Goal: Task Accomplishment & Management: Use online tool/utility

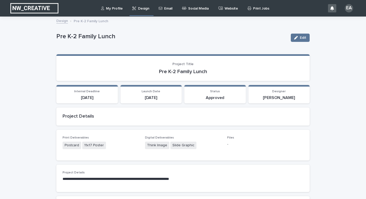
click at [167, 37] on p "Pre K-2 Family Lunch" at bounding box center [171, 36] width 230 height 7
click at [142, 9] on p "Design" at bounding box center [143, 5] width 11 height 11
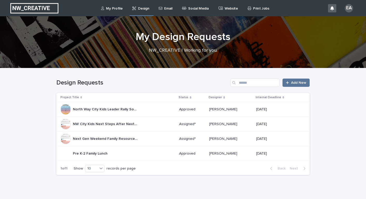
click at [192, 154] on p "Approved" at bounding box center [192, 153] width 26 height 4
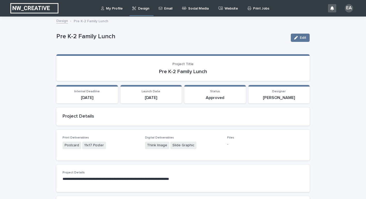
click at [159, 157] on div "Print Deliverables Postcard 11x17 Poster Digital Deliverables Think Image Slide…" at bounding box center [182, 145] width 253 height 31
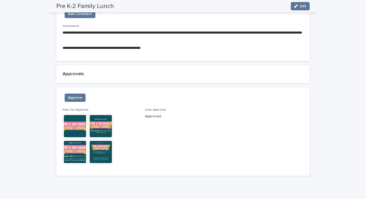
scroll to position [344, 0]
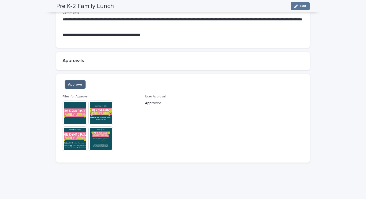
click at [82, 88] on button "Approve" at bounding box center [75, 84] width 21 height 8
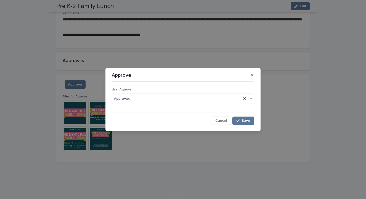
click at [230, 53] on div "Approve User Approval Approved Cancel Save" at bounding box center [183, 99] width 366 height 199
click at [147, 30] on div "Approve User Approval Approved Cancel Save" at bounding box center [183, 99] width 366 height 199
click at [250, 73] on button "button" at bounding box center [252, 75] width 9 height 8
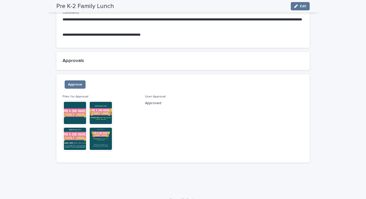
click at [71, 109] on img at bounding box center [75, 113] width 25 height 25
